Goal: Information Seeking & Learning: Learn about a topic

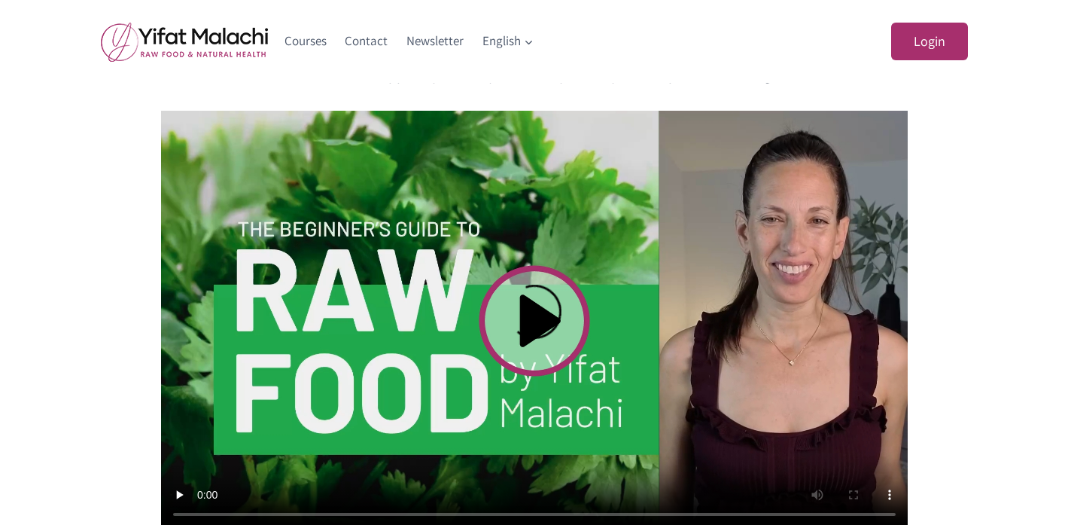
scroll to position [512, 0]
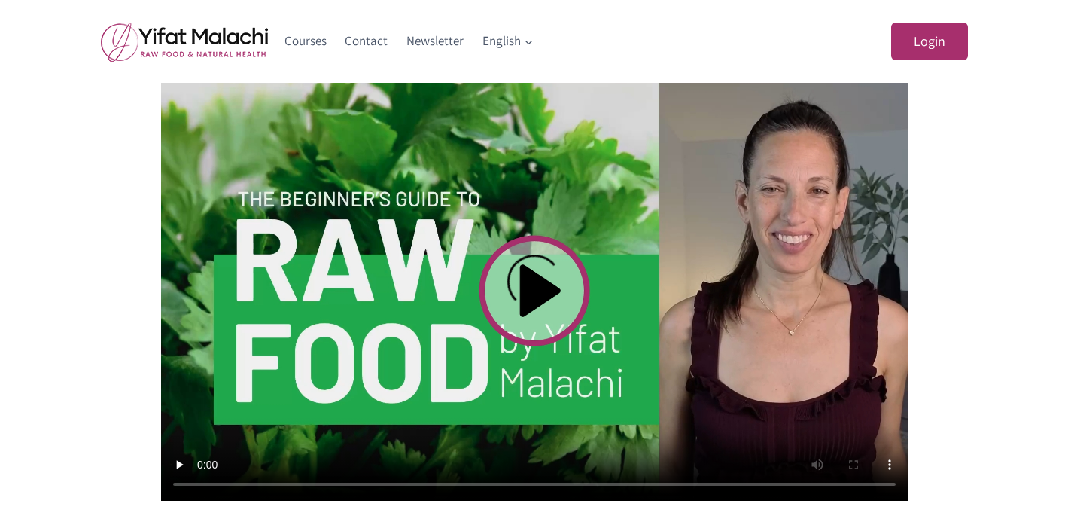
click at [536, 297] on video at bounding box center [534, 291] width 747 height 420
click at [974, 353] on div "What Is Raw Food and How Do You Start? In [DATE] video, you’ll learn what raw f…" at bounding box center [534, 391] width 903 height 975
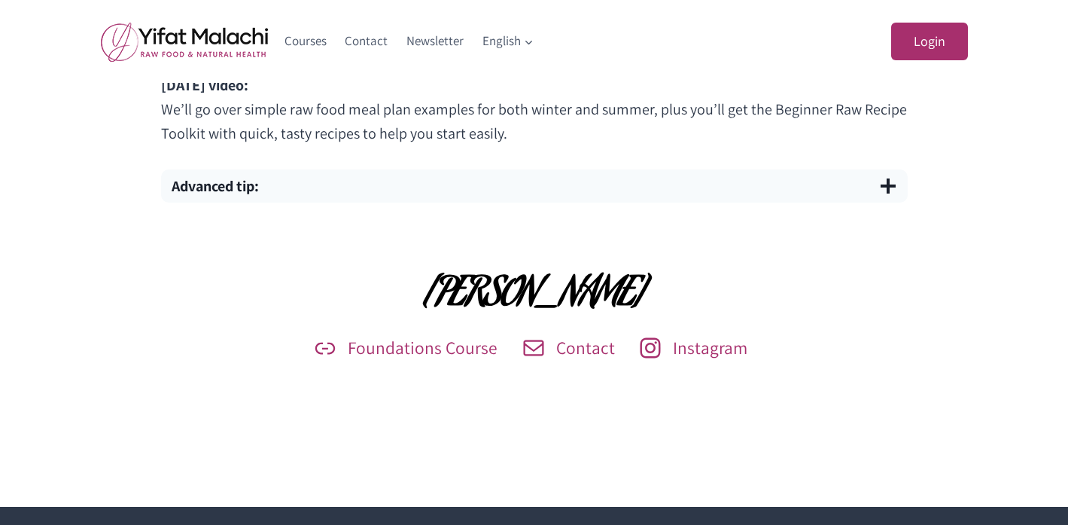
scroll to position [1144, 0]
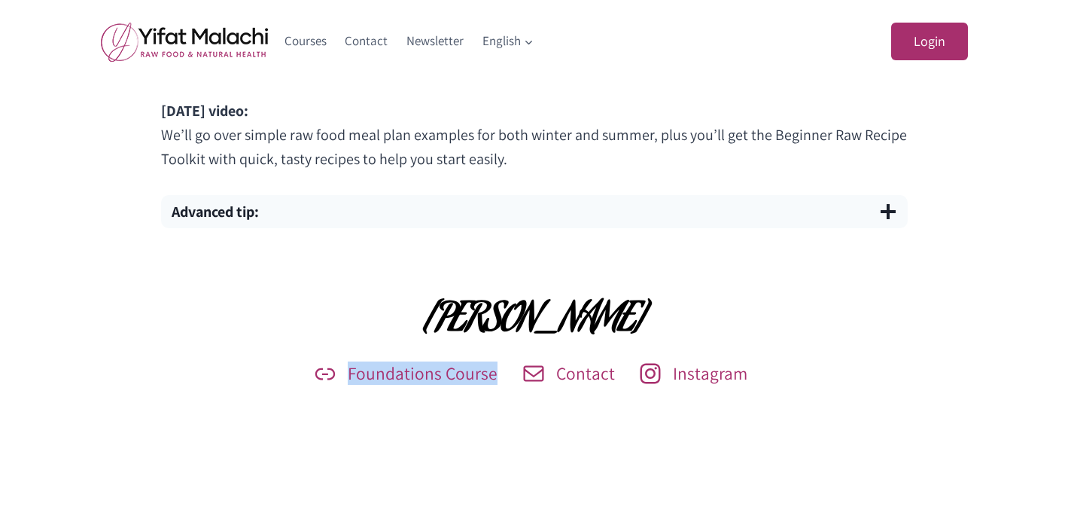
drag, startPoint x: 413, startPoint y: 374, endPoint x: 693, endPoint y: 17, distance: 453.6
click at [912, 270] on div "[PERSON_NAME] Foundations Course Contact Instagram" at bounding box center [534, 329] width 1068 height 131
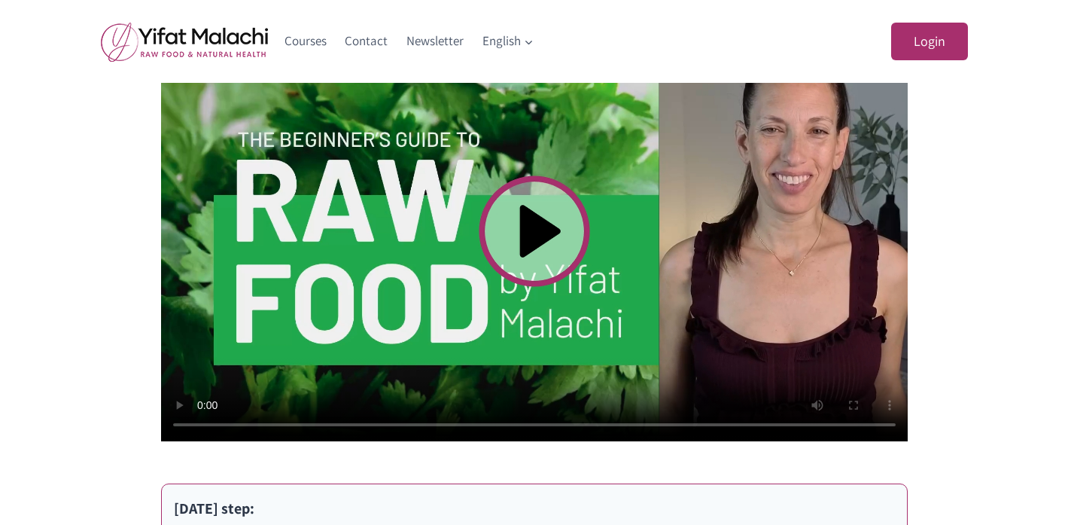
scroll to position [572, 0]
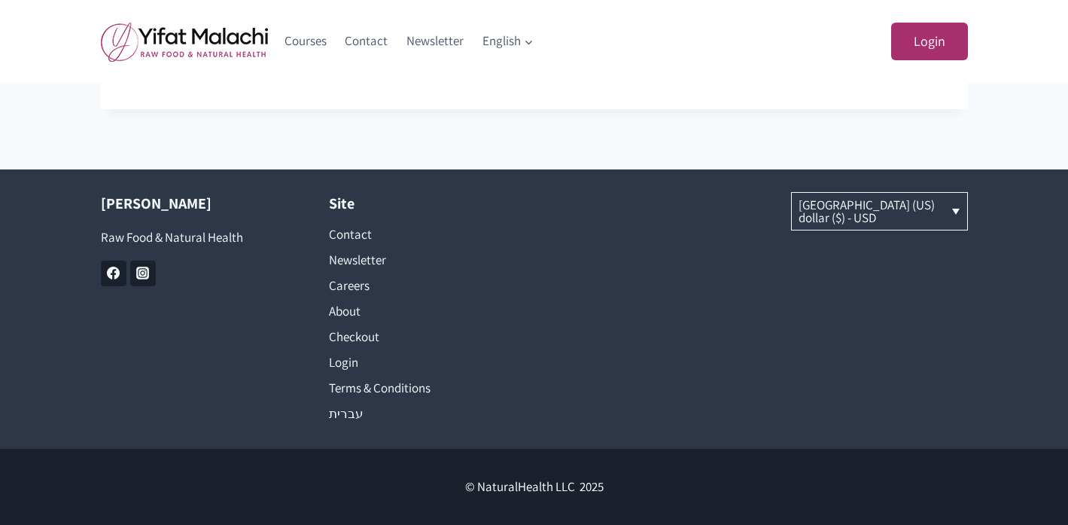
scroll to position [1521, 0]
